Goal: Check status: Check status

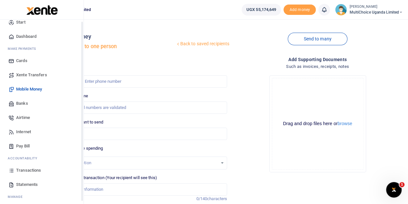
scroll to position [26, 0]
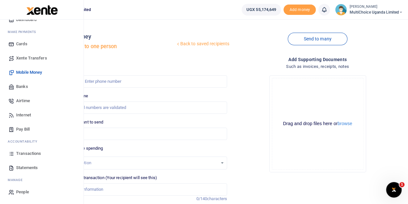
click at [35, 150] on span "Transactions" at bounding box center [28, 153] width 25 height 6
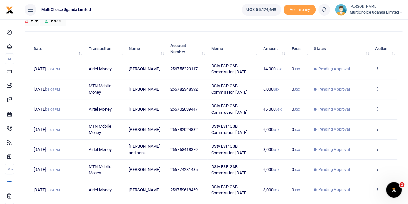
scroll to position [65, 0]
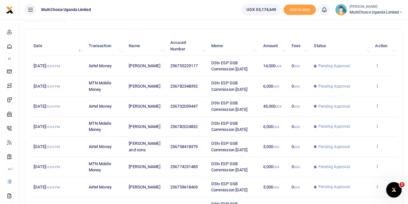
click at [377, 64] on icon at bounding box center [377, 65] width 4 height 5
click at [338, 75] on link "View details" at bounding box center [353, 76] width 51 height 9
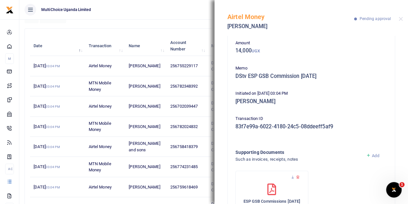
scroll to position [4, 0]
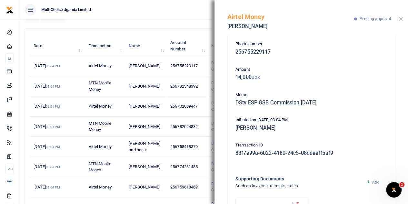
click at [401, 18] on button "Close" at bounding box center [401, 19] width 4 height 4
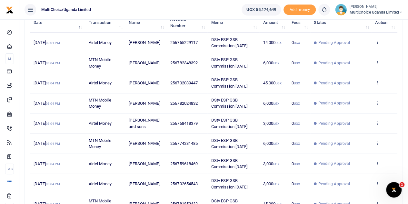
scroll to position [160, 0]
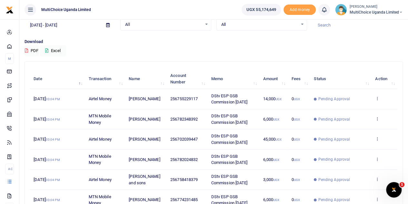
scroll to position [32, 0]
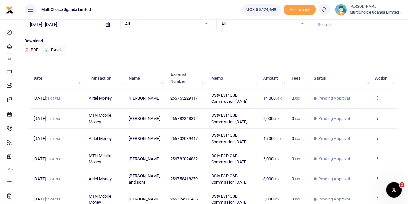
click at [377, 96] on icon at bounding box center [377, 97] width 4 height 5
click at [356, 109] on link "View details" at bounding box center [353, 108] width 51 height 9
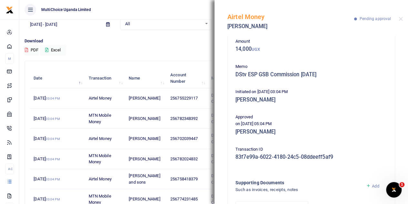
click at [398, 19] on div "Airtel Money Andrew Atukwase Pending approval" at bounding box center [312, 18] width 194 height 36
click at [400, 20] on button "Close" at bounding box center [401, 19] width 4 height 4
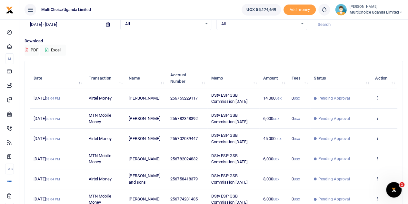
click at [400, 11] on icon at bounding box center [401, 12] width 4 height 5
click at [390, 22] on link "Switch accounts" at bounding box center [378, 23] width 51 height 9
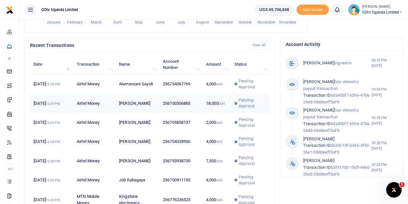
scroll to position [5, 5]
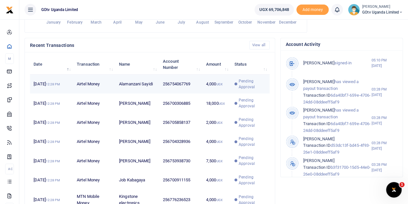
click at [243, 89] on span "Pending Approval" at bounding box center [252, 84] width 27 height 12
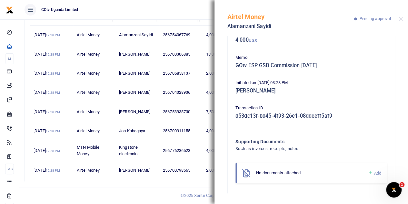
scroll to position [189, 0]
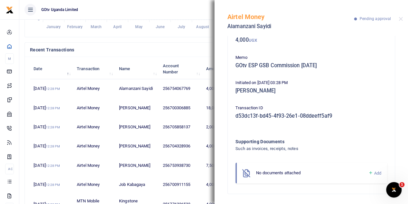
click at [397, 20] on div "Airtel Money Alamanzani Sayidi Pending approval" at bounding box center [312, 18] width 194 height 36
click at [399, 20] on button "Close" at bounding box center [401, 19] width 4 height 4
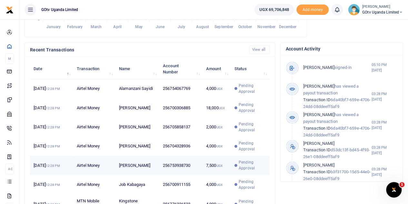
click at [268, 167] on td "Pending Approval" at bounding box center [250, 165] width 39 height 19
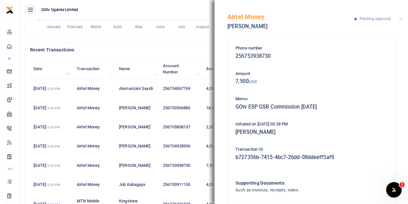
click at [404, 19] on div "Airtel Money Kefa Kitandwe Pending approval" at bounding box center [312, 18] width 194 height 36
click at [400, 18] on button "Close" at bounding box center [401, 19] width 4 height 4
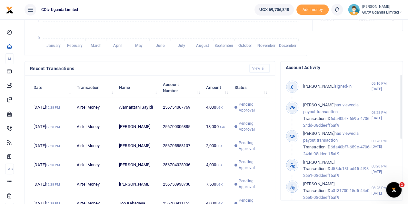
scroll to position [157, 0]
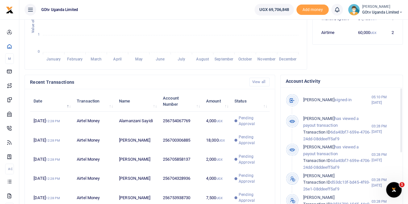
click at [384, 11] on span "GOtv Uganda Limited" at bounding box center [382, 12] width 41 height 6
click at [383, 24] on link "Switch accounts" at bounding box center [378, 23] width 51 height 9
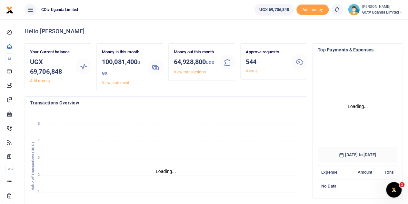
scroll to position [90, 75]
click at [379, 16] on ul "UGX 69,706,848 Add money Notifications 0 You have no new notification" at bounding box center [328, 9] width 159 height 19
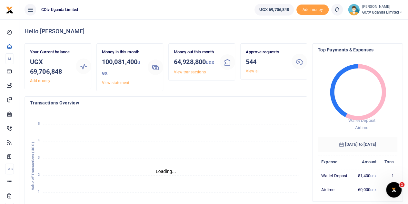
scroll to position [5, 5]
click at [385, 9] on small "[PERSON_NAME]" at bounding box center [382, 6] width 41 height 5
click at [383, 20] on link "Switch accounts" at bounding box center [378, 23] width 51 height 9
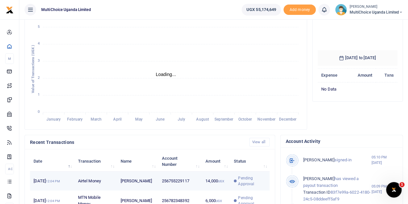
scroll to position [101, 75]
click at [239, 184] on span "Pending Approval" at bounding box center [252, 181] width 28 height 12
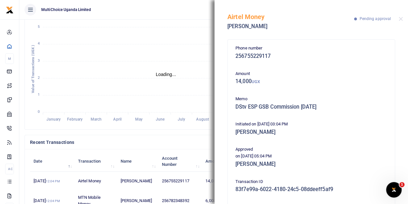
scroll to position [5, 5]
click at [401, 20] on button "Close" at bounding box center [401, 19] width 4 height 4
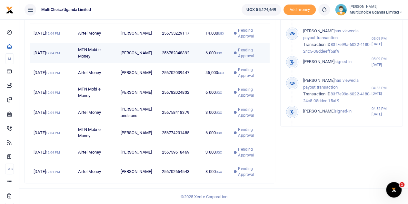
scroll to position [254, 0]
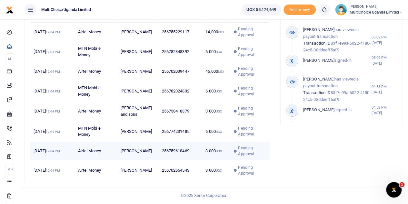
click at [242, 154] on span "Pending Approval" at bounding box center [252, 151] width 28 height 12
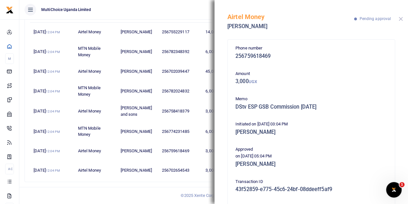
click at [400, 20] on button "Close" at bounding box center [401, 19] width 4 height 4
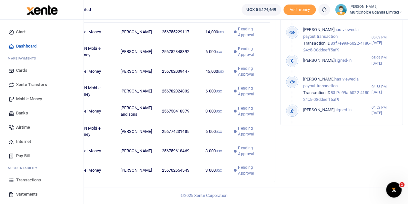
click at [31, 180] on span "Transactions" at bounding box center [28, 179] width 25 height 6
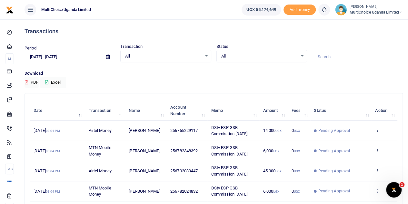
click at [302, 55] on div "All Select an option..." at bounding box center [262, 56] width 90 height 7
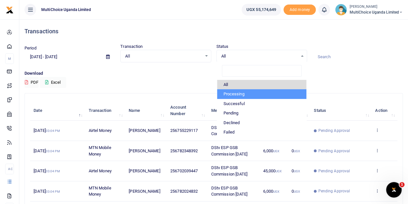
click at [229, 93] on li "Processing" at bounding box center [261, 94] width 89 height 10
select select "PROCESSING"
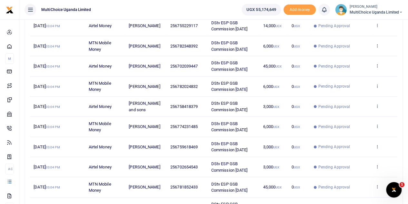
scroll to position [160, 0]
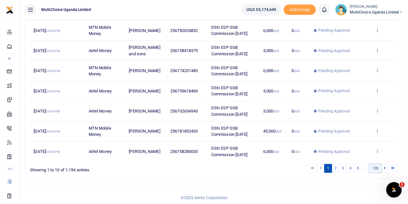
click at [377, 165] on link "120" at bounding box center [375, 168] width 12 height 9
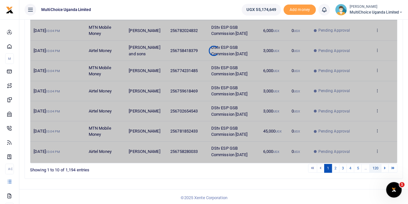
scroll to position [21, 0]
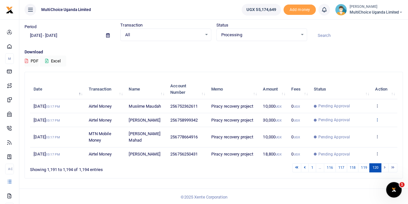
click at [376, 118] on icon at bounding box center [377, 119] width 4 height 5
click at [365, 128] on link "View details" at bounding box center [353, 130] width 51 height 9
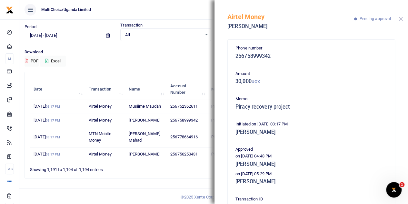
drag, startPoint x: 400, startPoint y: 19, endPoint x: 396, endPoint y: 23, distance: 5.3
click at [400, 19] on button "Close" at bounding box center [401, 19] width 4 height 4
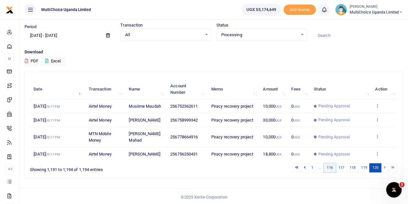
click at [328, 164] on link "116" at bounding box center [330, 167] width 12 height 9
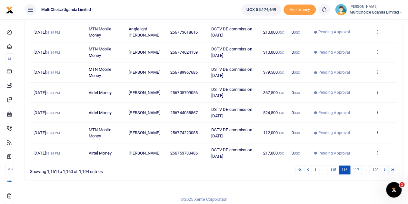
scroll to position [160, 0]
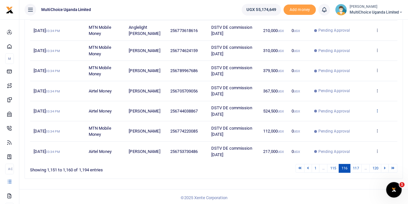
click at [377, 108] on icon at bounding box center [377, 110] width 4 height 5
click at [358, 120] on link "View details" at bounding box center [353, 120] width 51 height 9
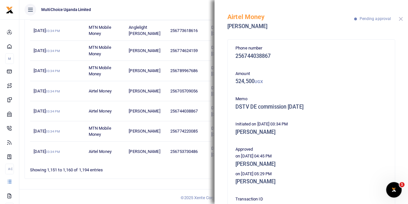
click at [401, 19] on button "Close" at bounding box center [401, 19] width 4 height 4
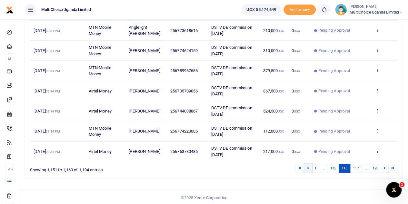
click at [308, 169] on link at bounding box center [308, 168] width 8 height 9
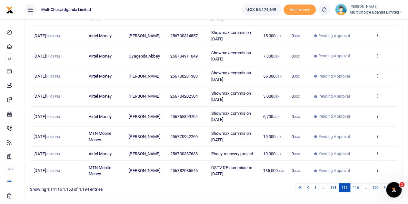
scroll to position [122, 0]
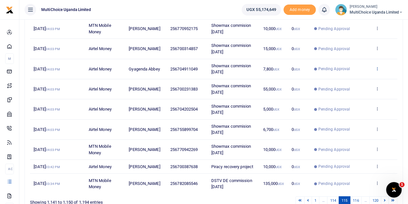
click at [377, 66] on icon at bounding box center [377, 68] width 4 height 5
click at [358, 78] on link "View details" at bounding box center [353, 79] width 51 height 9
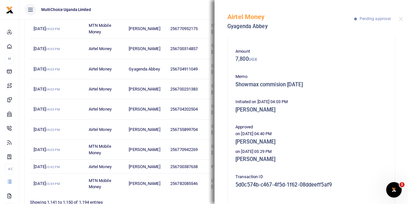
scroll to position [32, 0]
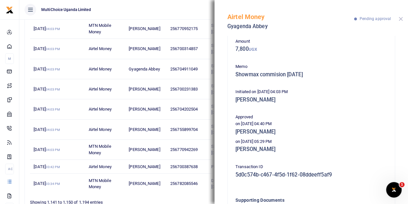
click at [399, 20] on button "Close" at bounding box center [401, 19] width 4 height 4
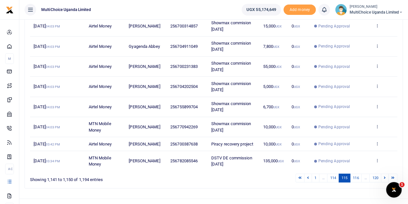
scroll to position [154, 0]
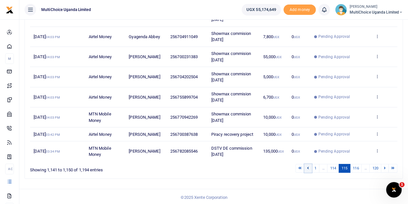
click at [309, 167] on icon at bounding box center [308, 168] width 2 height 4
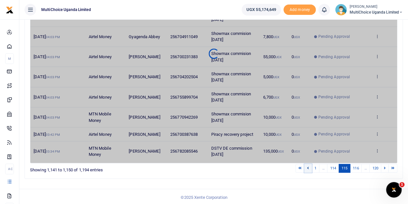
click at [309, 167] on icon at bounding box center [308, 168] width 2 height 4
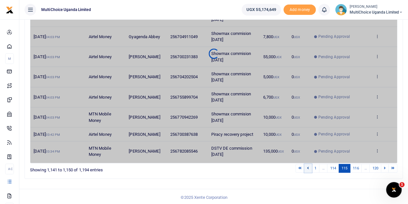
click at [309, 167] on icon at bounding box center [308, 168] width 2 height 4
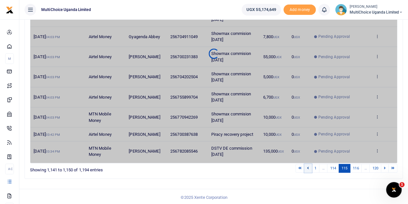
click at [309, 167] on icon at bounding box center [308, 168] width 2 height 4
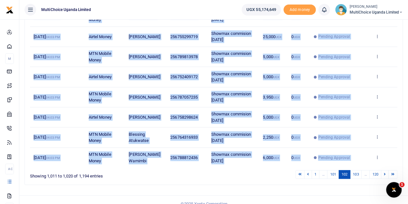
click at [309, 167] on div "Date Transaction Name Account Number Memo Amount Fees Status Action 11th Sep 20…" at bounding box center [213, 56] width 367 height 225
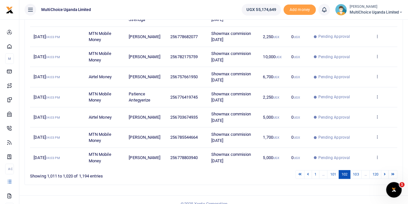
click at [308, 189] on div "Transactions Period 08/14/2025 - 09/12/2025 Transaction All Select an option...…" at bounding box center [213, 38] width 389 height 347
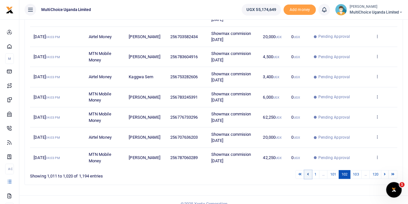
click at [311, 173] on link at bounding box center [308, 174] width 8 height 9
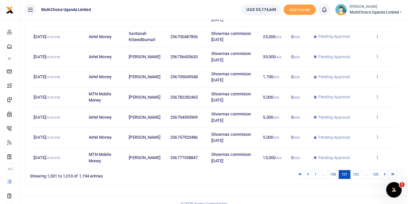
click at [311, 173] on link at bounding box center [308, 174] width 8 height 9
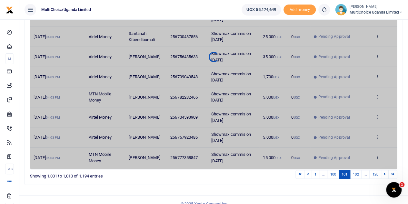
click at [311, 173] on link at bounding box center [308, 174] width 8 height 9
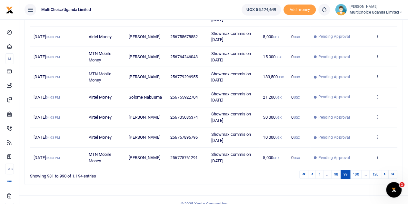
click at [312, 173] on icon at bounding box center [312, 174] width 2 height 4
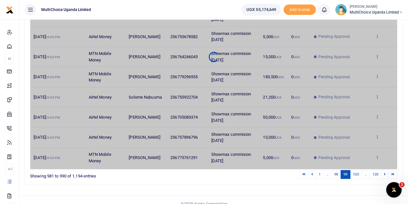
click at [312, 173] on icon at bounding box center [312, 174] width 2 height 4
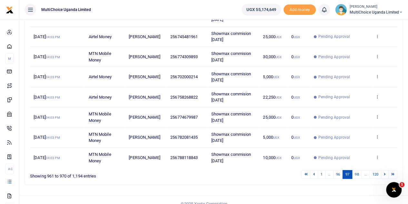
click at [312, 173] on link at bounding box center [314, 174] width 8 height 9
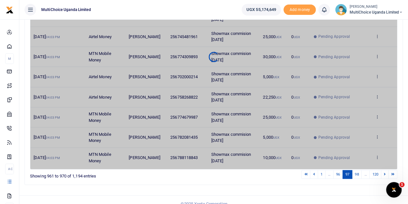
click at [312, 173] on link at bounding box center [314, 174] width 8 height 9
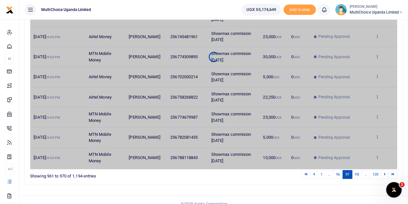
click at [312, 173] on link at bounding box center [314, 174] width 8 height 9
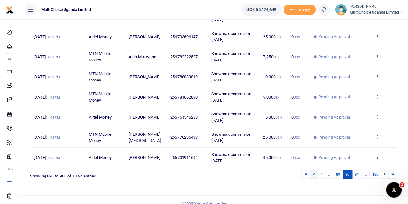
click at [315, 172] on icon at bounding box center [314, 174] width 2 height 4
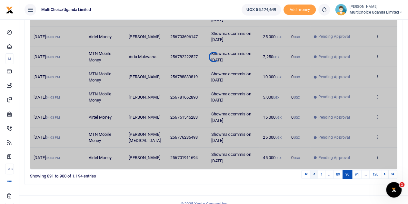
click at [315, 172] on icon at bounding box center [314, 174] width 2 height 4
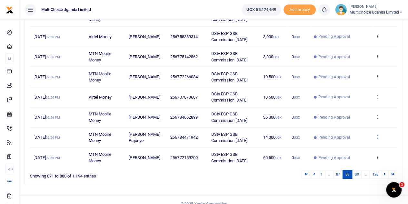
click at [378, 134] on icon at bounding box center [377, 136] width 4 height 5
click at [361, 143] on link "View details" at bounding box center [353, 146] width 51 height 9
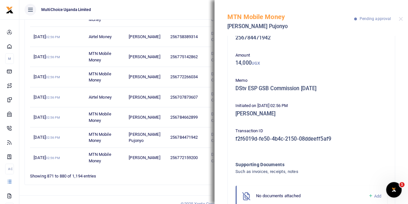
scroll to position [0, 0]
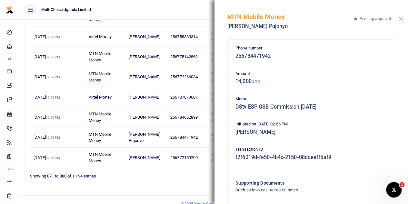
click at [400, 19] on button "Close" at bounding box center [401, 19] width 4 height 4
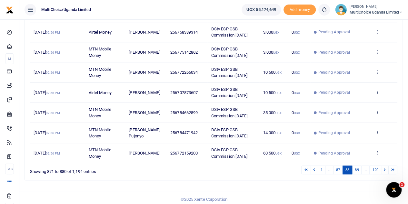
scroll to position [160, 0]
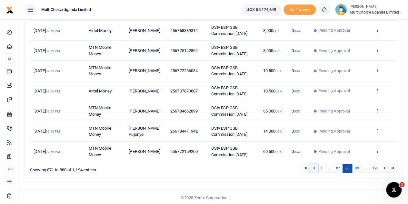
click at [317, 167] on link at bounding box center [314, 168] width 8 height 9
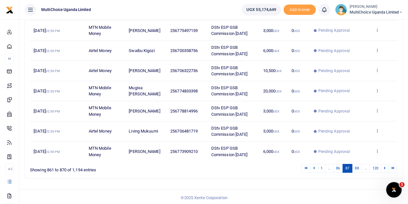
click at [378, 128] on icon at bounding box center [377, 130] width 4 height 5
click at [357, 140] on link "View details" at bounding box center [353, 140] width 51 height 9
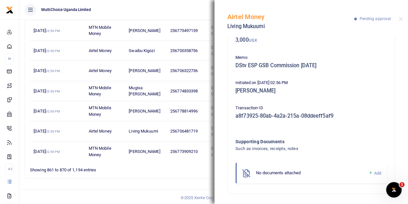
scroll to position [0, 0]
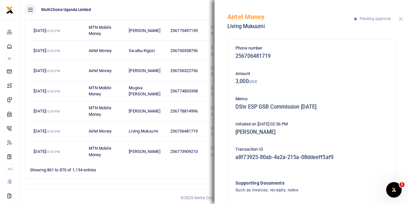
click at [400, 18] on button "Close" at bounding box center [401, 19] width 4 height 4
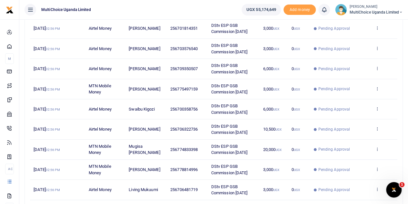
scroll to position [96, 0]
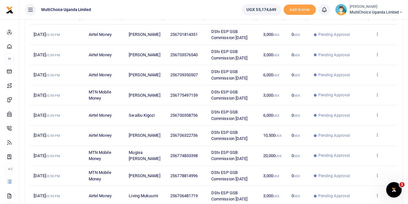
click at [372, 9] on small "[PERSON_NAME]" at bounding box center [376, 6] width 54 height 5
click at [375, 23] on link "Switch accounts" at bounding box center [378, 23] width 51 height 9
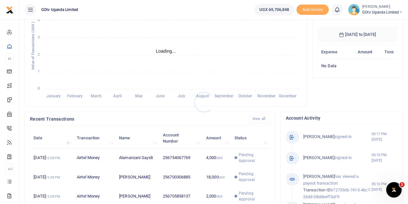
scroll to position [161, 0]
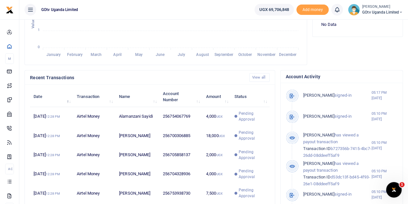
click at [244, 122] on span "Pending Approval" at bounding box center [252, 116] width 27 height 12
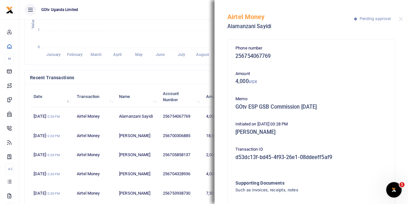
scroll to position [0, 0]
click at [403, 19] on button "Close" at bounding box center [401, 19] width 4 height 4
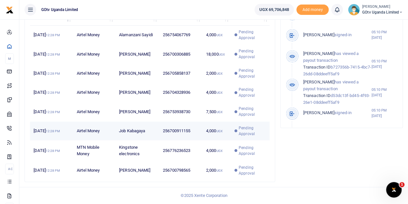
scroll to position [254, 0]
